Goal: Transaction & Acquisition: Purchase product/service

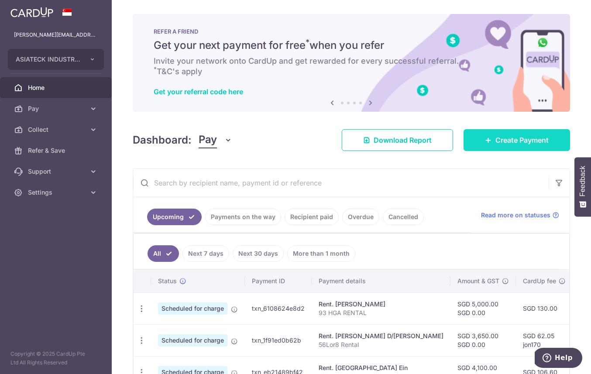
click at [485, 143] on icon at bounding box center [488, 140] width 7 height 7
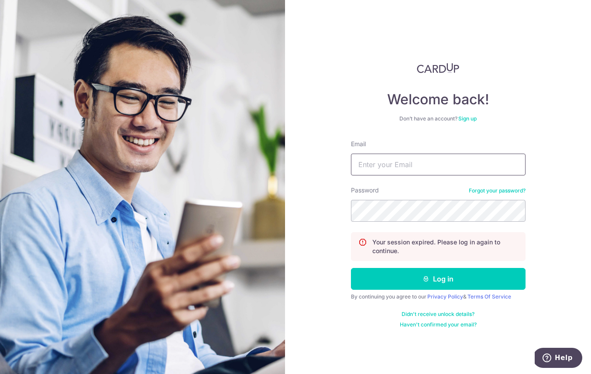
type input "[PERSON_NAME][EMAIL_ADDRESS][DOMAIN_NAME]"
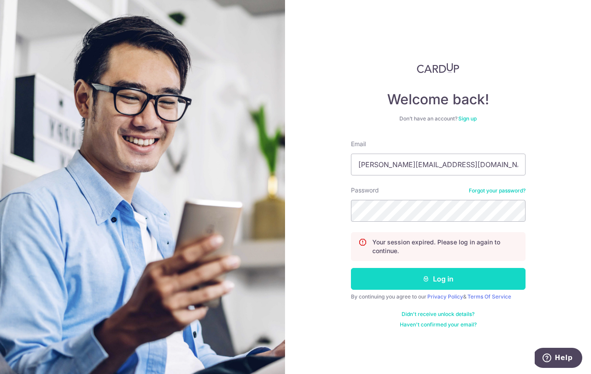
click at [413, 279] on button "Log in" at bounding box center [438, 279] width 175 height 22
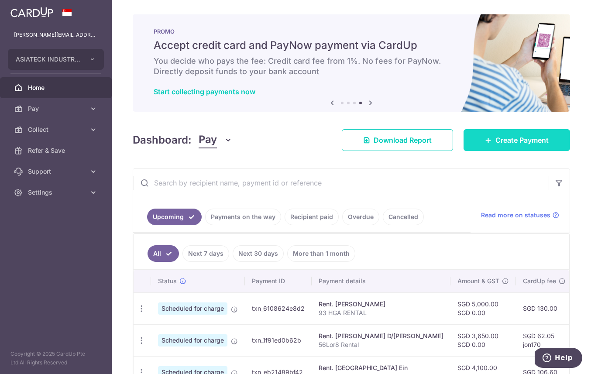
click at [526, 141] on span "Create Payment" at bounding box center [522, 140] width 53 height 10
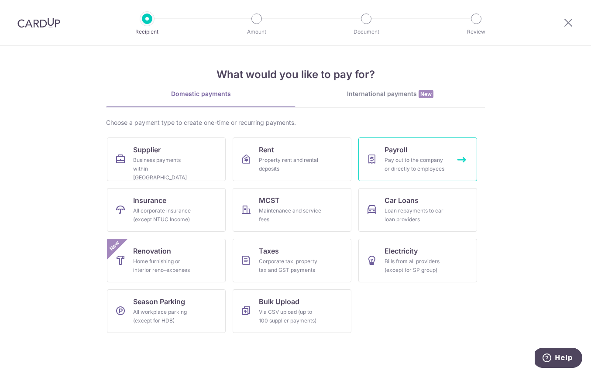
click at [383, 150] on link "Payroll Pay out to the company or directly to employees" at bounding box center [418, 160] width 119 height 44
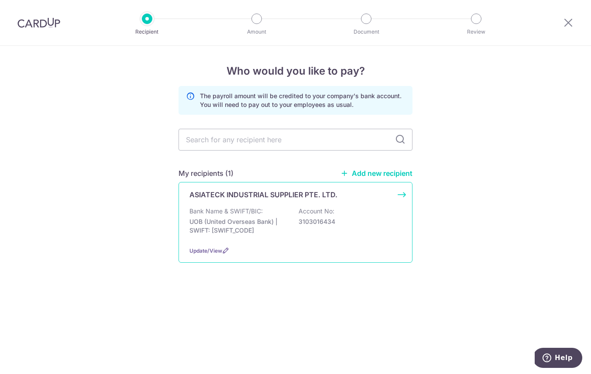
click at [232, 226] on p "UOB (United Overseas Bank) | SWIFT: [SWIFT_CODE]" at bounding box center [239, 225] width 98 height 17
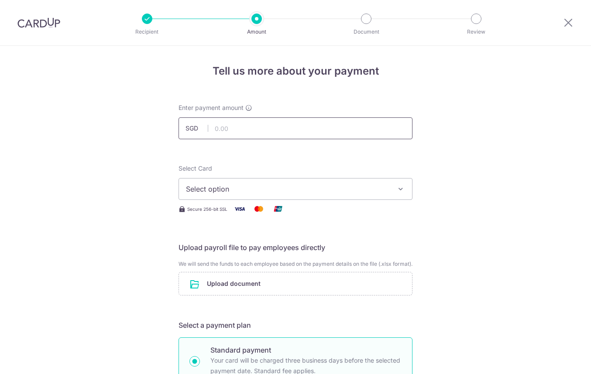
click at [231, 117] on input "text" at bounding box center [296, 128] width 234 height 22
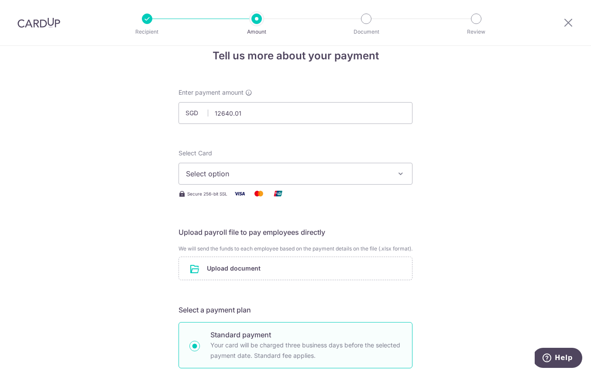
type input "12,640.01"
click at [214, 179] on span "Select option" at bounding box center [287, 174] width 203 height 10
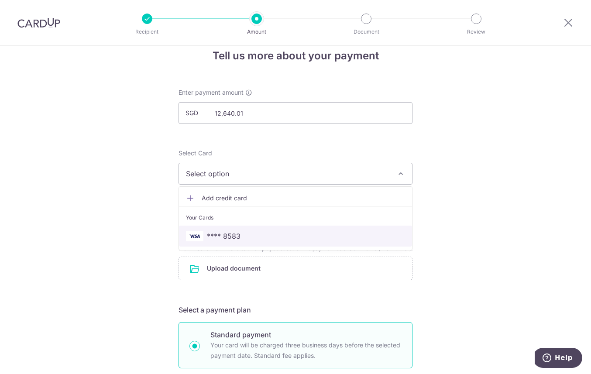
click at [229, 233] on link "**** 8583" at bounding box center [295, 236] width 233 height 21
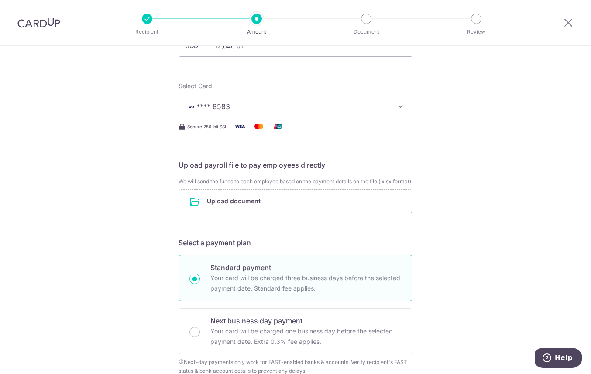
scroll to position [87, 0]
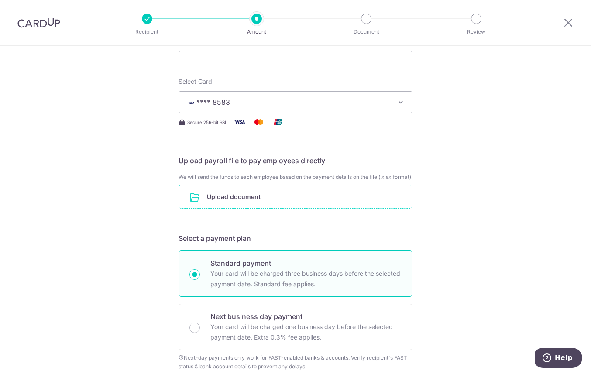
click at [227, 202] on input "file" at bounding box center [295, 197] width 233 height 23
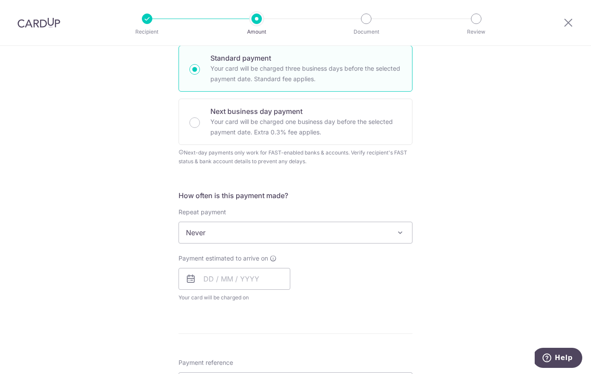
scroll to position [331, 0]
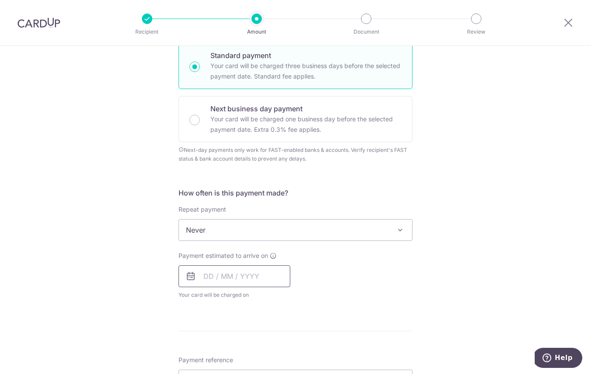
click at [205, 282] on input "text" at bounding box center [235, 277] width 112 height 22
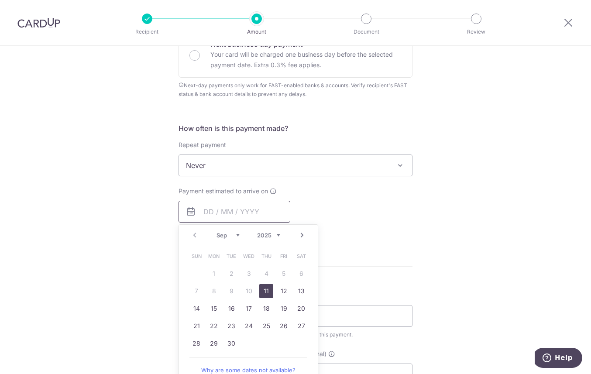
scroll to position [402, 0]
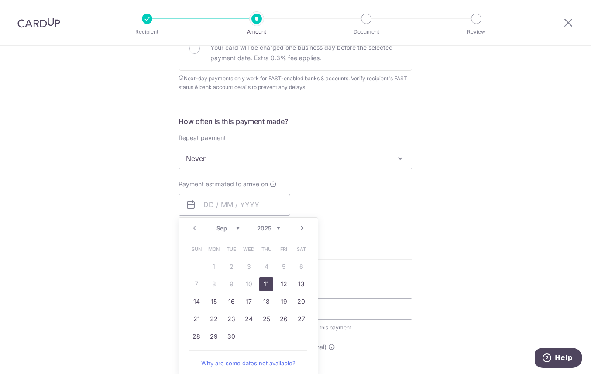
click at [266, 291] on link "11" at bounding box center [266, 284] width 14 height 14
type input "[DATE]"
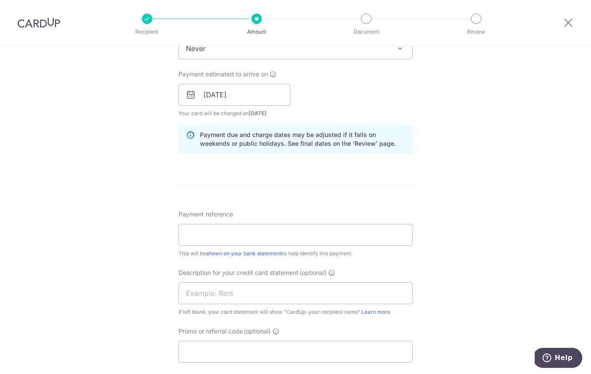
scroll to position [525, 0]
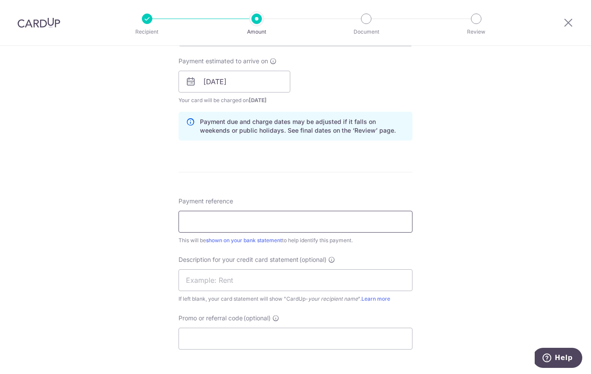
click at [204, 229] on input "Payment reference" at bounding box center [296, 222] width 234 height 22
drag, startPoint x: 255, startPoint y: 228, endPoint x: 126, endPoint y: 227, distance: 129.3
click at [127, 228] on div "Tell us more about your payment Enter payment amount SGD 12,640.01 12640.01 Sel…" at bounding box center [295, 26] width 591 height 1010
type input "WP Basic Aug25"
click at [202, 290] on input "text" at bounding box center [296, 280] width 234 height 22
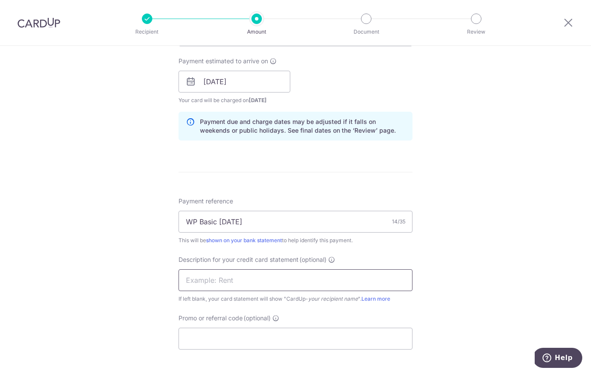
paste input "WP Basic Aug25"
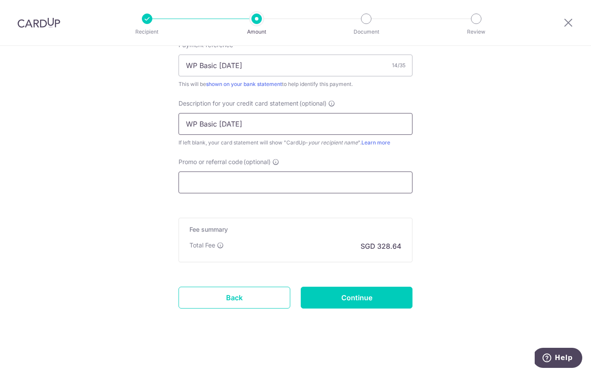
type input "WP Basic Aug25"
click at [207, 183] on input "Promo or referral code (optional)" at bounding box center [296, 183] width 234 height 22
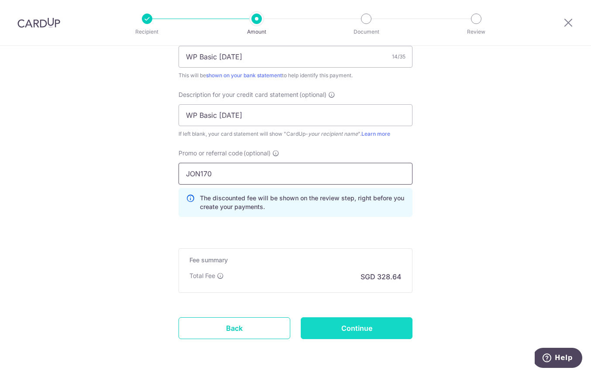
type input "JON170"
click at [341, 339] on input "Continue" at bounding box center [357, 328] width 112 height 22
type input "Create Schedule"
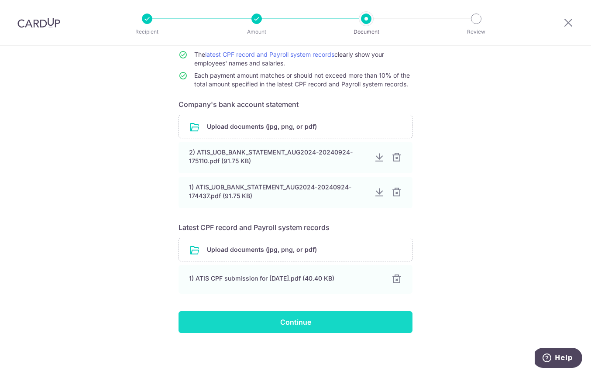
scroll to position [103, 0]
click at [273, 324] on input "Continue" at bounding box center [296, 322] width 234 height 22
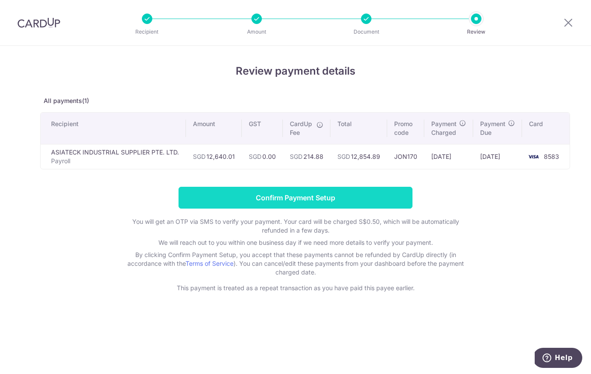
click at [280, 198] on input "Confirm Payment Setup" at bounding box center [296, 198] width 234 height 22
